Goal: Task Accomplishment & Management: Complete application form

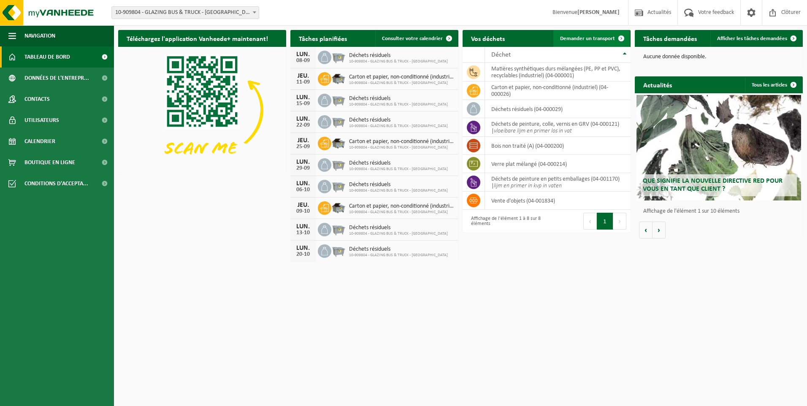
click at [596, 38] on span "Demander un transport" at bounding box center [587, 38] width 55 height 5
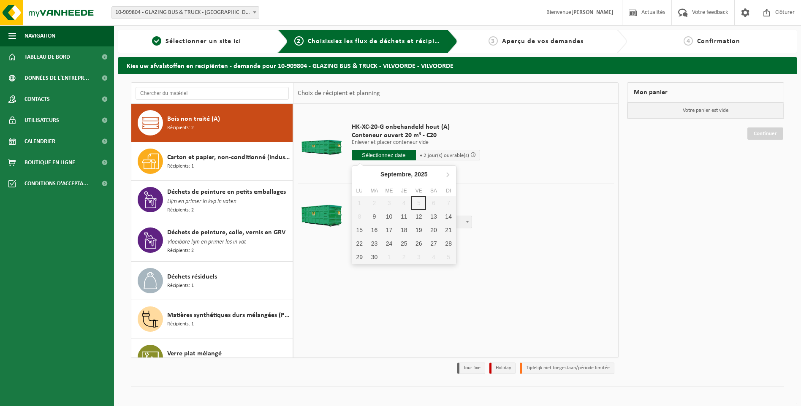
click at [390, 157] on input "text" at bounding box center [384, 155] width 64 height 11
click at [375, 217] on div "9" at bounding box center [374, 217] width 15 height 14
type input "à partir de 2025-09-09"
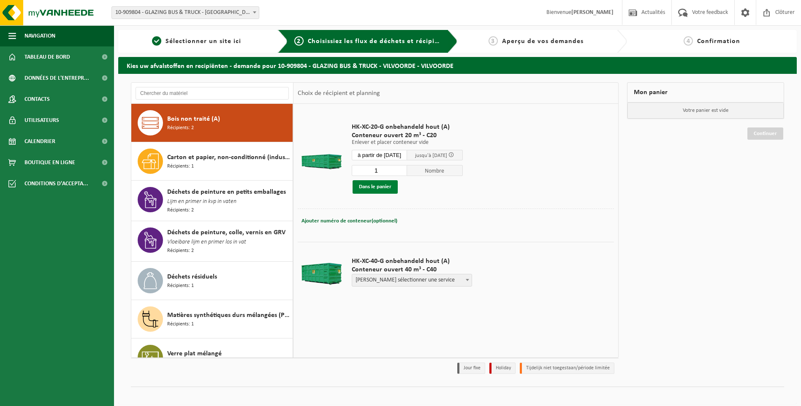
click at [380, 185] on button "Dans le panier" at bounding box center [375, 187] width 45 height 14
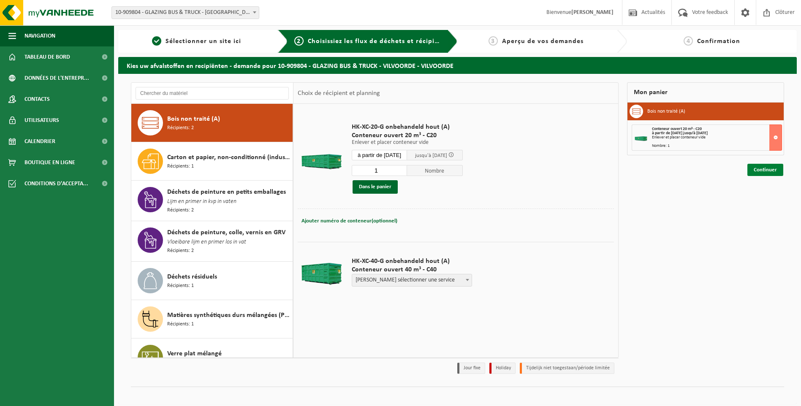
click at [763, 169] on link "Continuer" at bounding box center [765, 170] width 36 height 12
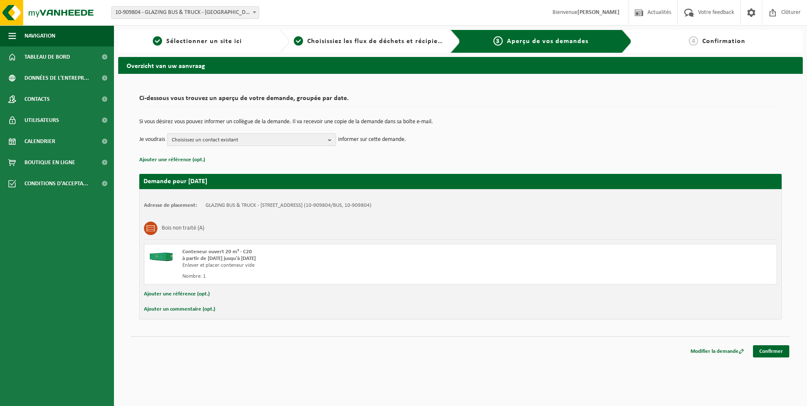
click at [315, 140] on span "Choisissez un contact existant" at bounding box center [248, 140] width 153 height 13
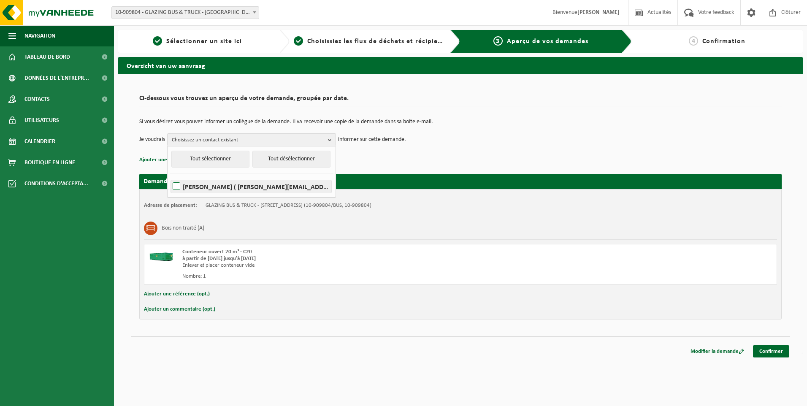
click at [274, 188] on label "PATRICK COLLIGNON ( p.collignon@glazing-bt.be )" at bounding box center [251, 186] width 160 height 13
click at [170, 176] on input "PATRICK COLLIGNON ( p.collignon@glazing-bt.be )" at bounding box center [169, 176] width 0 height 0
checkbox input "true"
click at [597, 143] on td "Je voudrais PATRICK COLLIGNON Tout sélectionner Tout désélectionner PATRICK COL…" at bounding box center [460, 139] width 643 height 13
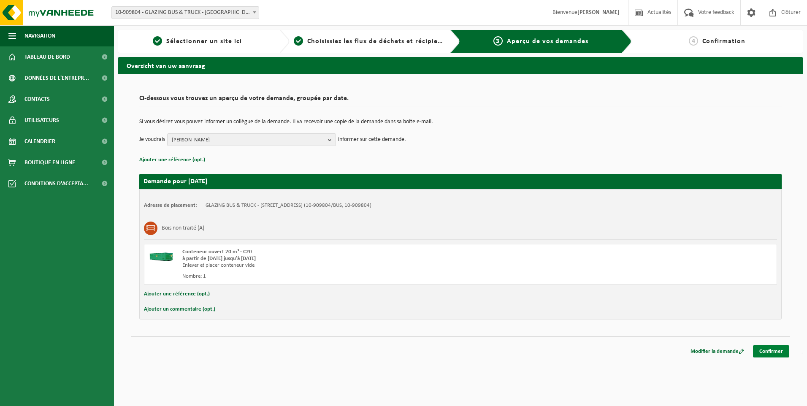
click at [772, 352] on link "Confirmer" at bounding box center [771, 351] width 36 height 12
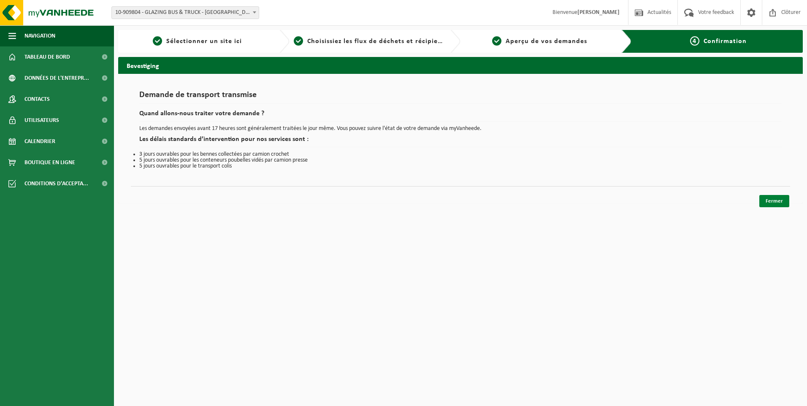
click at [770, 197] on link "Fermer" at bounding box center [775, 201] width 30 height 12
